Goal: Navigation & Orientation: Find specific page/section

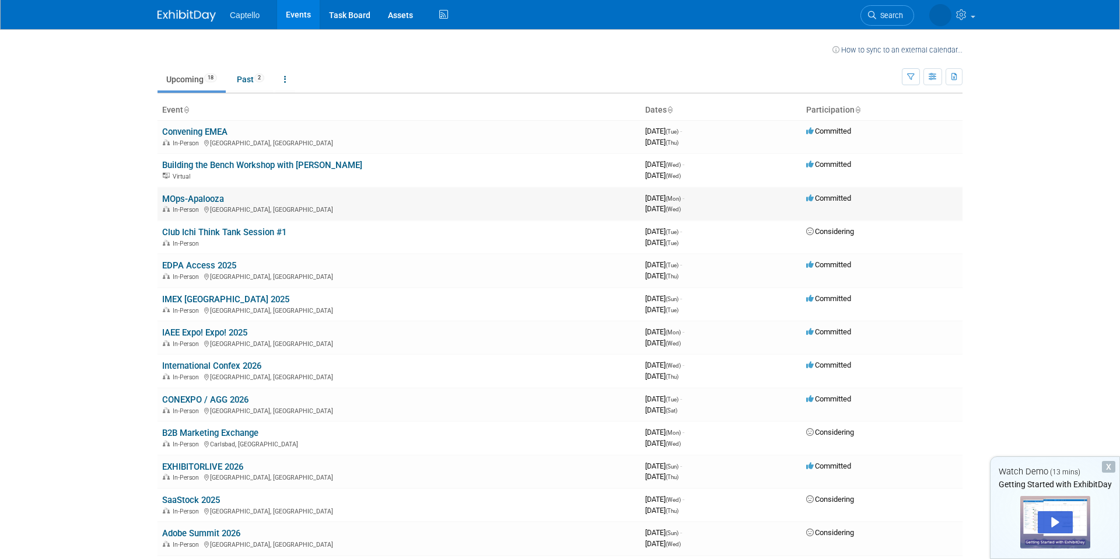
click at [201, 196] on link "MOps-Apalooza" at bounding box center [193, 199] width 62 height 11
click at [931, 77] on icon "button" at bounding box center [933, 78] width 9 height 8
click at [882, 149] on link "Calendar View" at bounding box center [884, 153] width 98 height 16
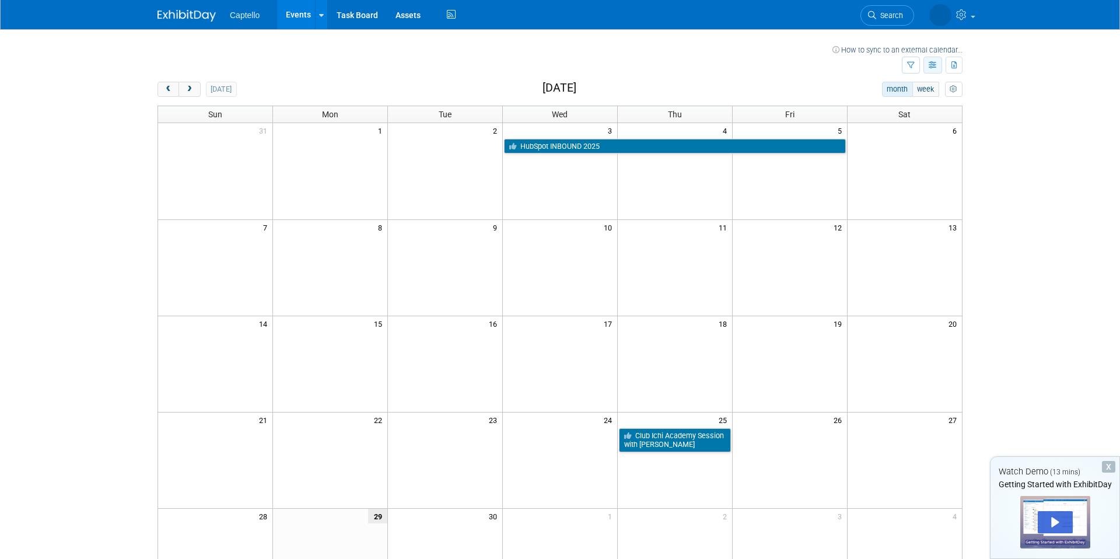
click at [930, 64] on icon "button" at bounding box center [933, 66] width 9 height 8
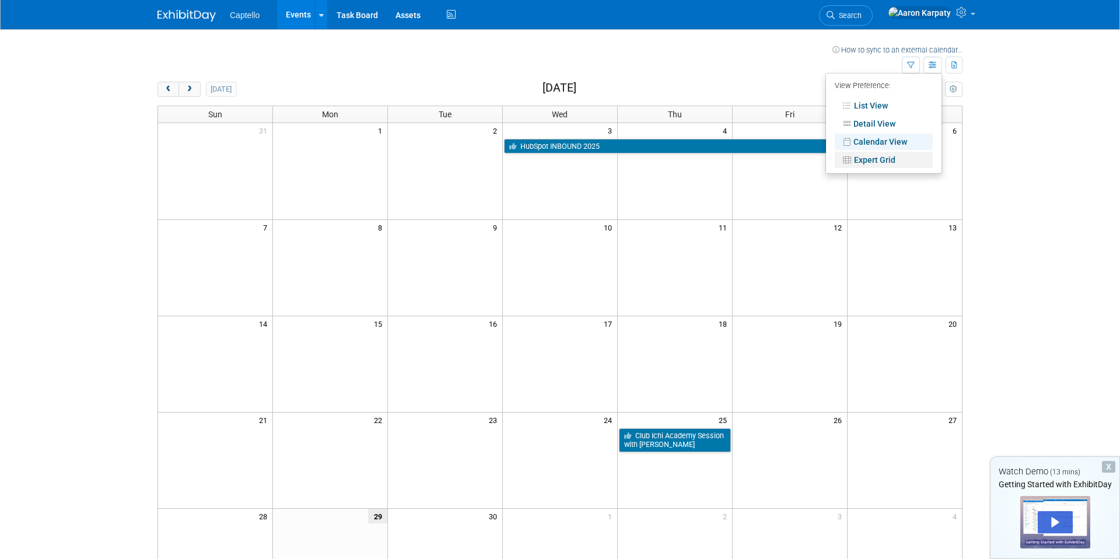
click at [866, 156] on link "Expert Grid" at bounding box center [884, 160] width 98 height 16
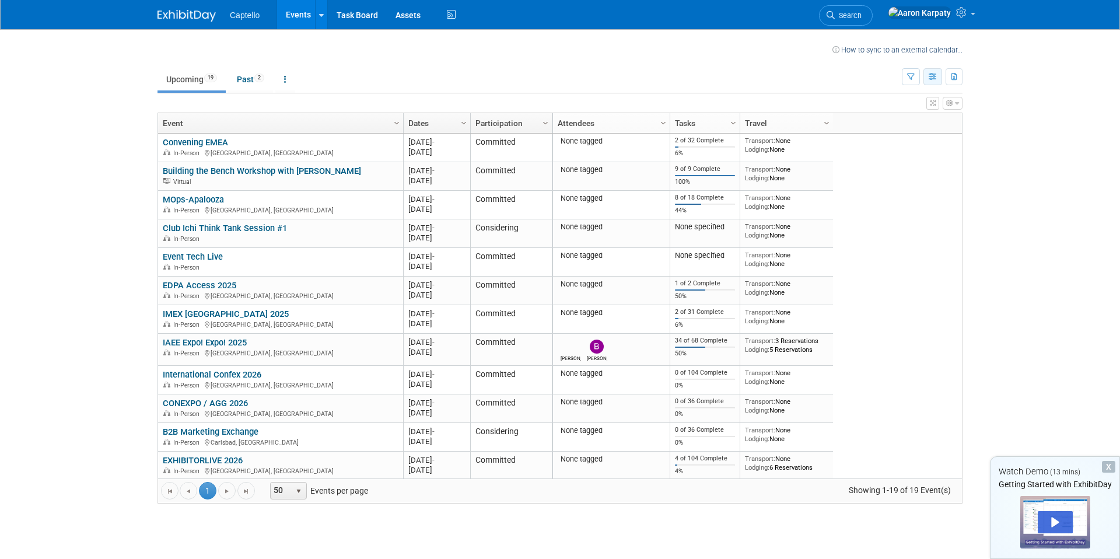
click at [938, 74] on button "button" at bounding box center [933, 76] width 19 height 17
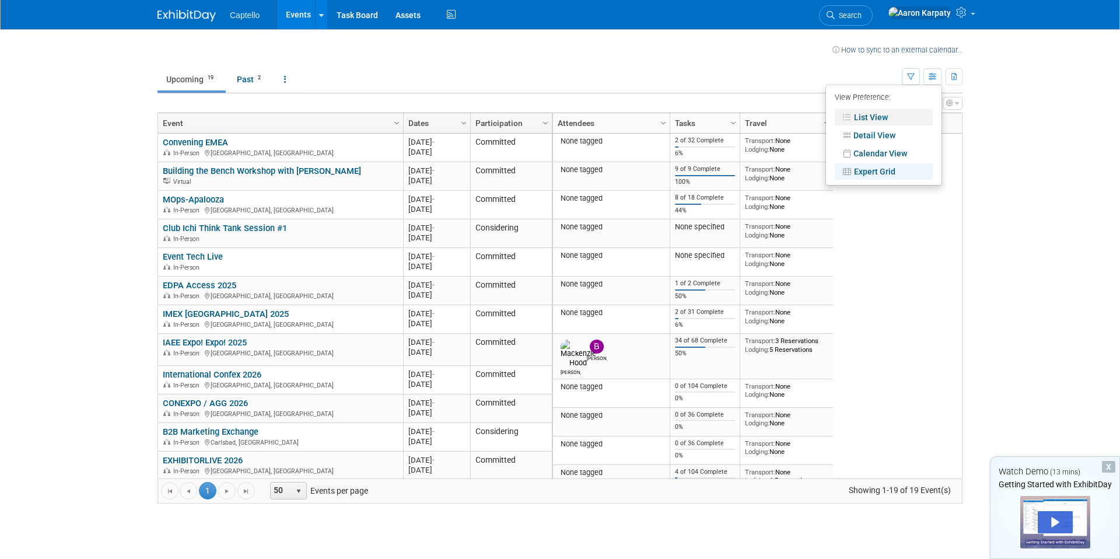
click at [907, 113] on link "List View" at bounding box center [884, 117] width 98 height 16
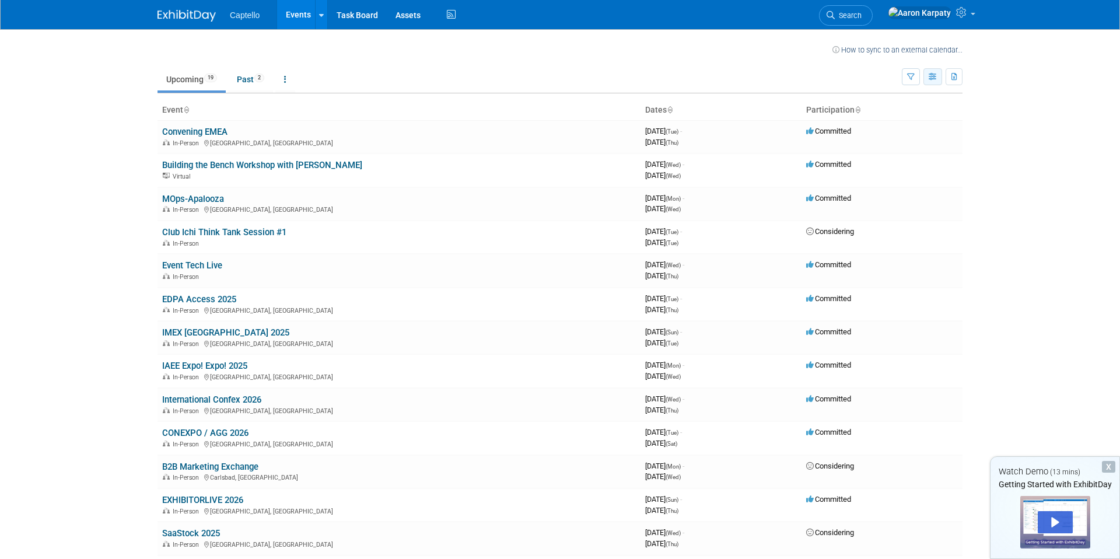
click at [935, 75] on icon "button" at bounding box center [933, 78] width 9 height 8
click at [878, 171] on link "Expert Grid" at bounding box center [884, 171] width 98 height 16
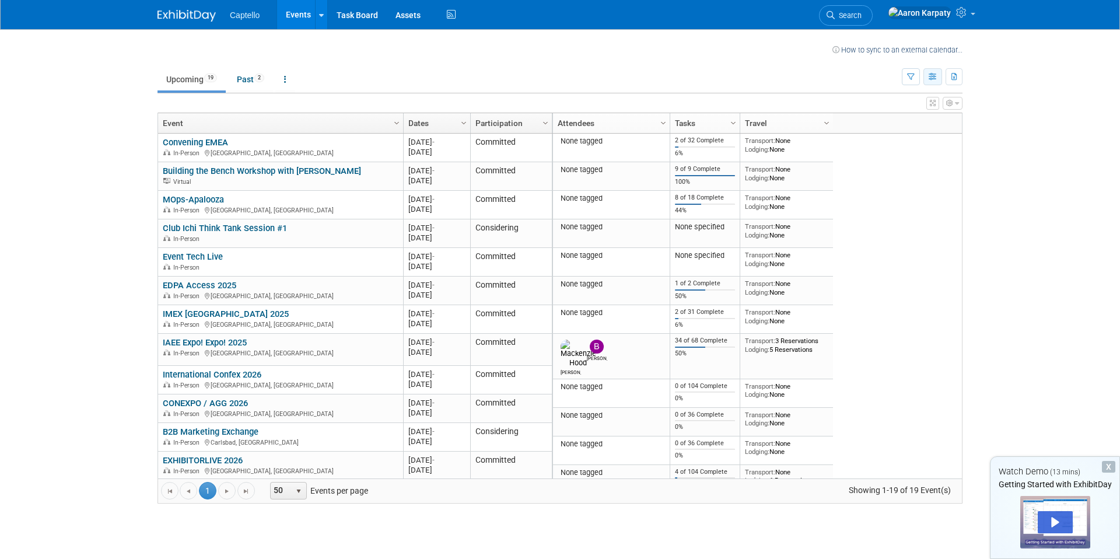
click at [930, 74] on icon "button" at bounding box center [933, 78] width 9 height 8
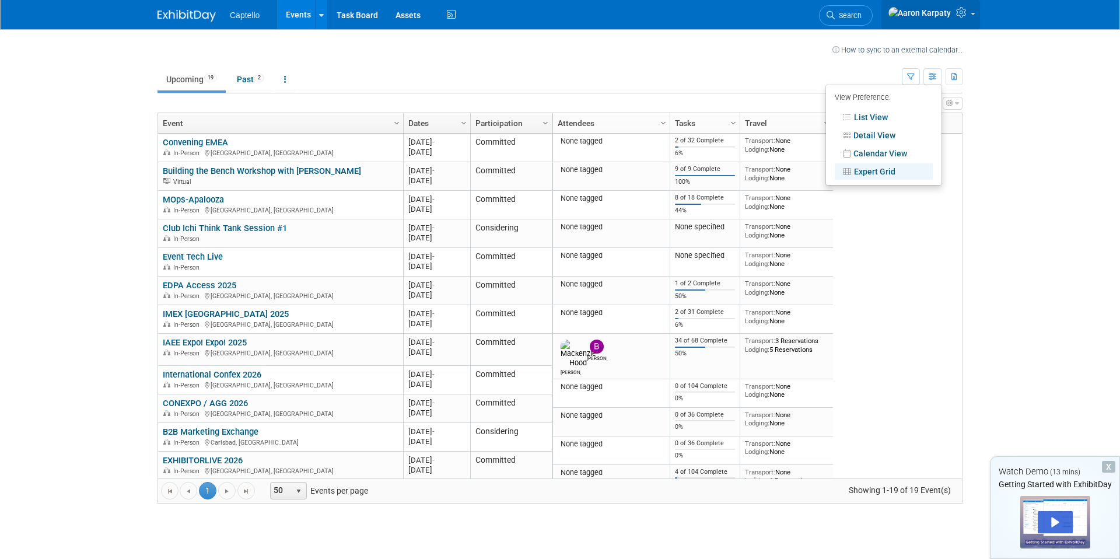
click at [963, 14] on icon at bounding box center [962, 12] width 13 height 11
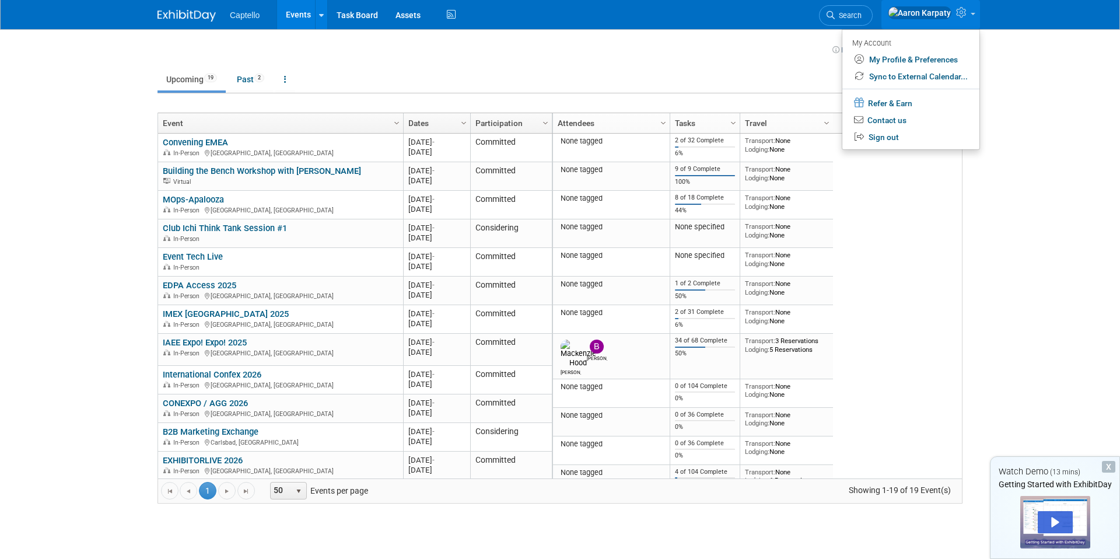
click at [795, 44] on td at bounding box center [513, 48] width 640 height 15
